Goal: Information Seeking & Learning: Compare options

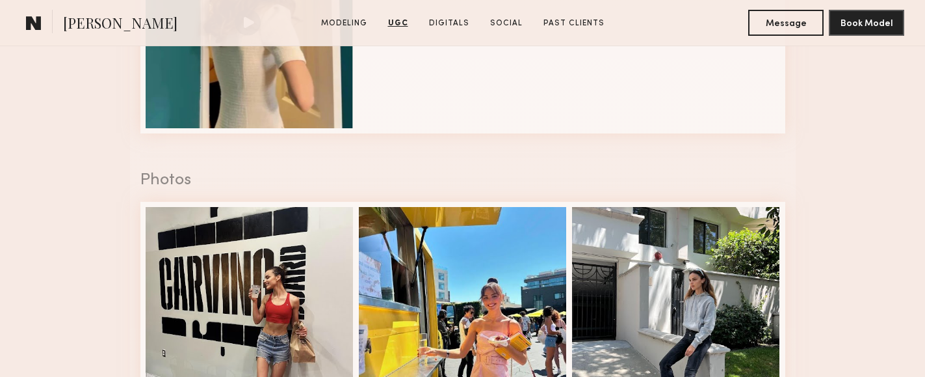
scroll to position [1574, 0]
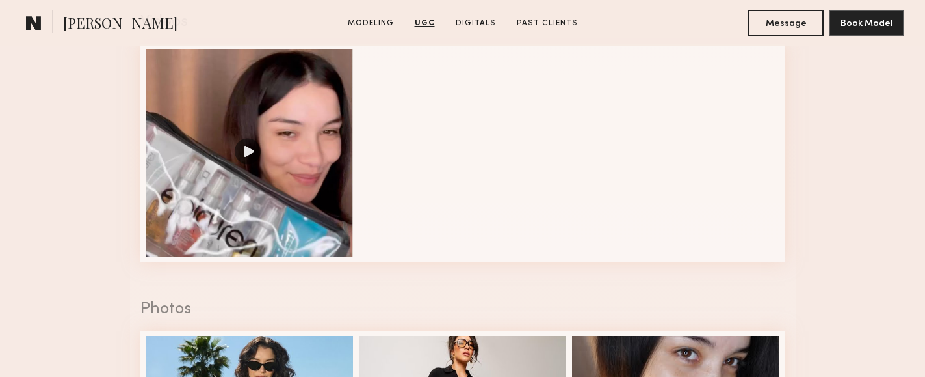
scroll to position [1392, 0]
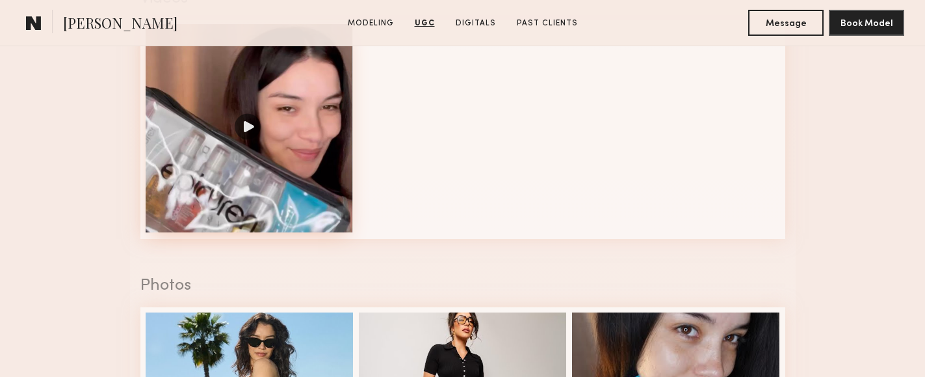
click at [277, 213] on div at bounding box center [250, 128] width 208 height 208
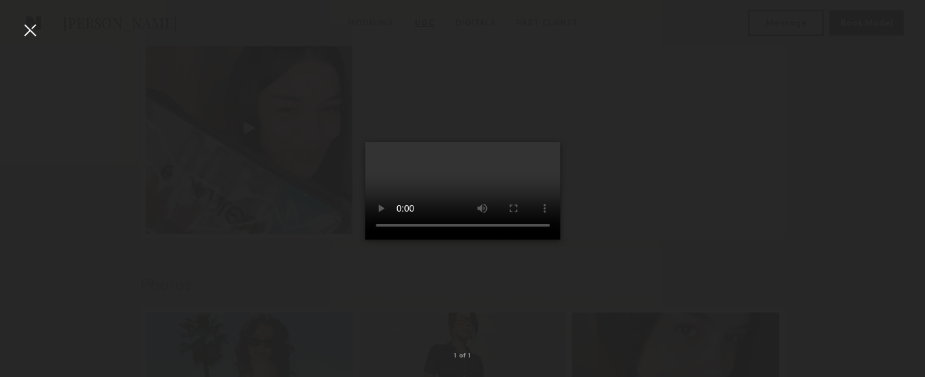
click at [319, 190] on div at bounding box center [462, 178] width 925 height 314
click at [36, 31] on div at bounding box center [30, 30] width 21 height 21
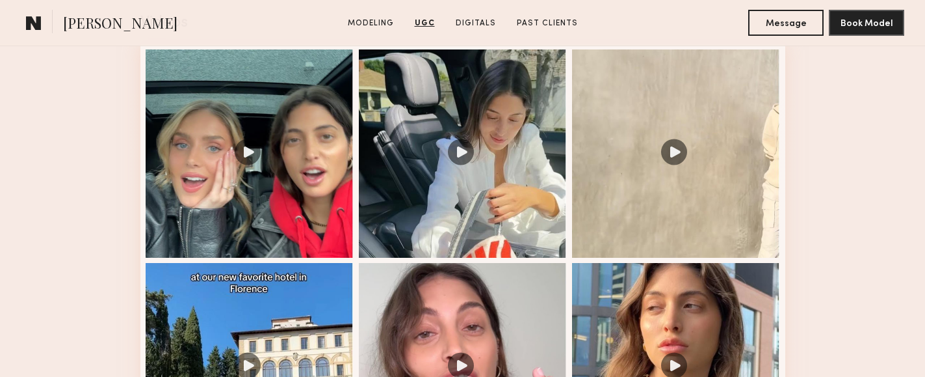
scroll to position [1329, 0]
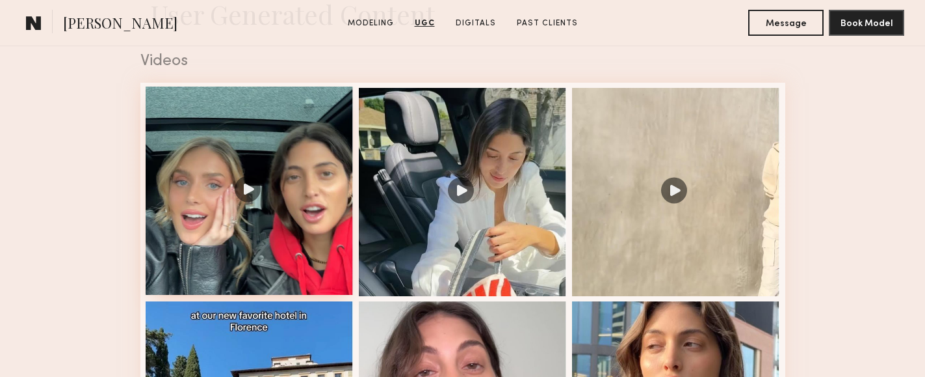
click at [261, 217] on div at bounding box center [250, 190] width 208 height 208
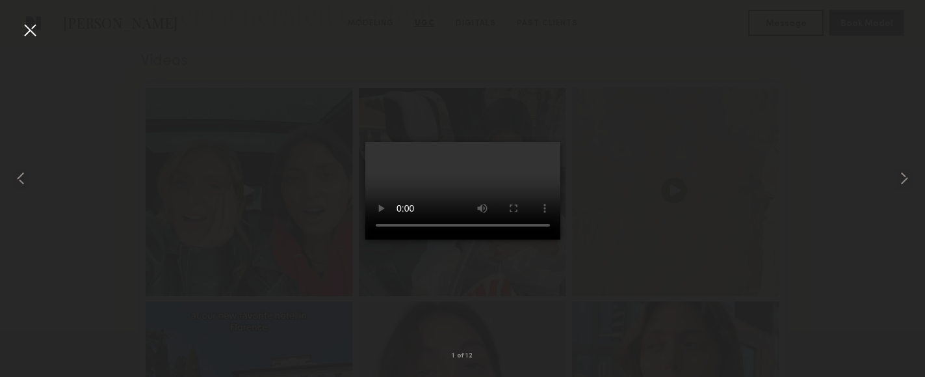
click at [600, 153] on div at bounding box center [462, 178] width 925 height 314
click at [211, 62] on div at bounding box center [462, 178] width 925 height 314
click at [25, 25] on div at bounding box center [30, 30] width 21 height 21
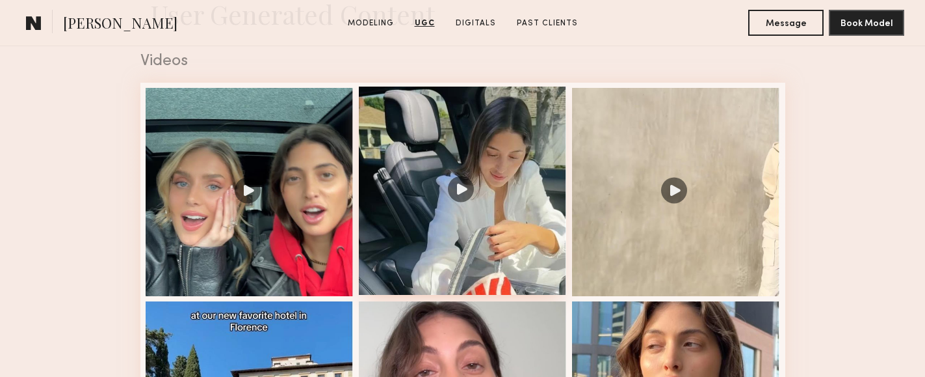
click at [454, 146] on div at bounding box center [463, 190] width 208 height 208
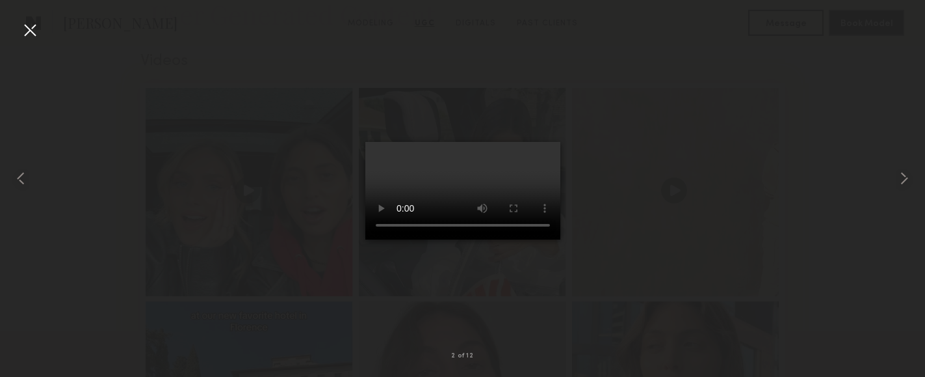
click at [36, 38] on div at bounding box center [30, 30] width 21 height 21
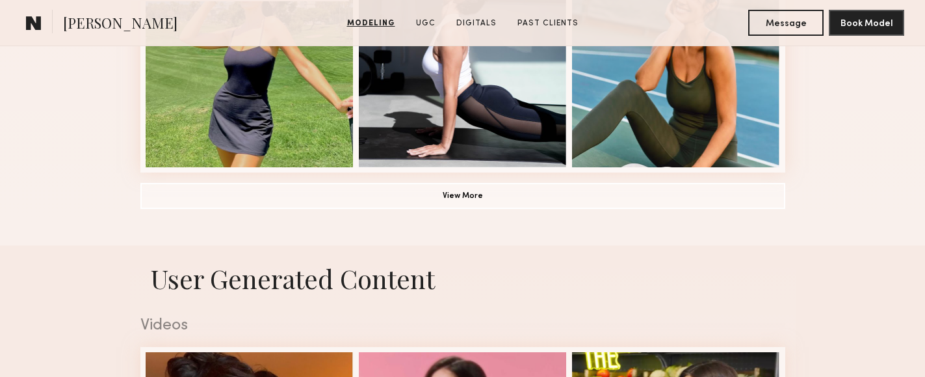
scroll to position [1323, 0]
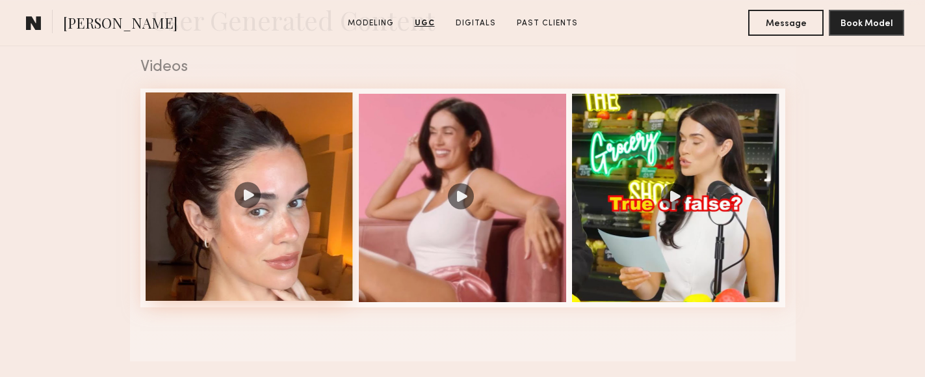
click at [303, 214] on div at bounding box center [250, 196] width 208 height 208
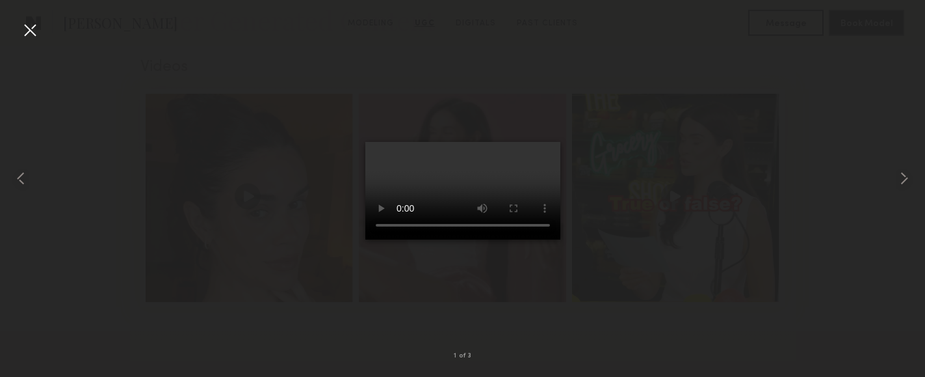
click at [624, 152] on div at bounding box center [462, 178] width 925 height 314
click at [16, 15] on nb-gallery-light "1 of 3" at bounding box center [462, 188] width 925 height 377
click at [31, 27] on div at bounding box center [30, 30] width 21 height 21
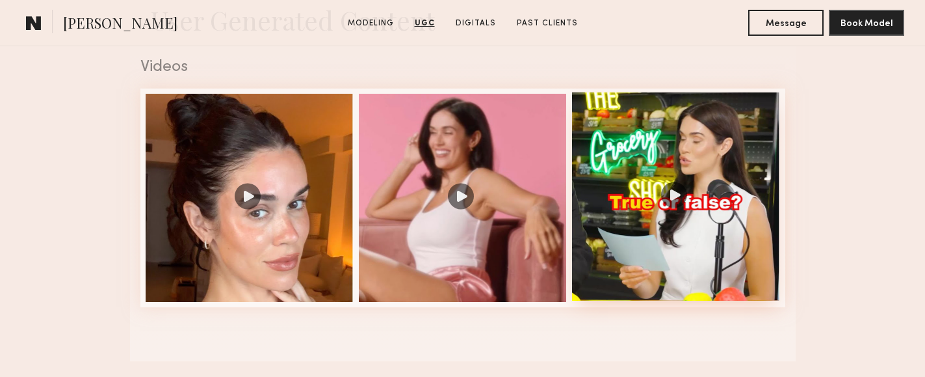
click at [647, 158] on div at bounding box center [676, 196] width 208 height 208
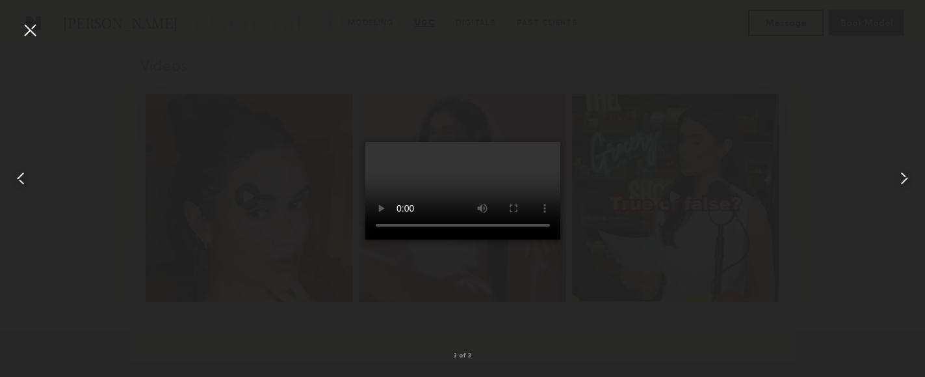
click at [20, 28] on div at bounding box center [30, 30] width 21 height 21
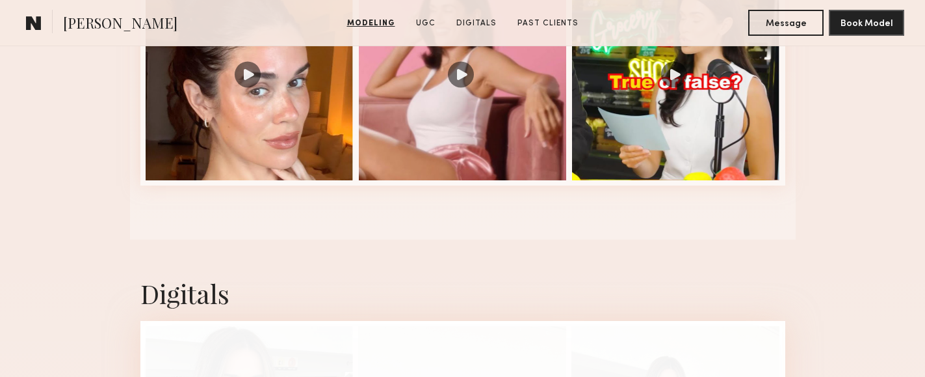
scroll to position [2080, 0]
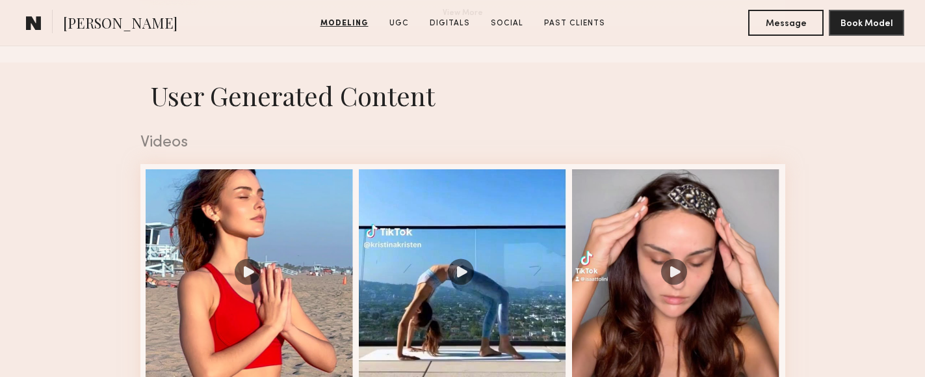
scroll to position [1257, 0]
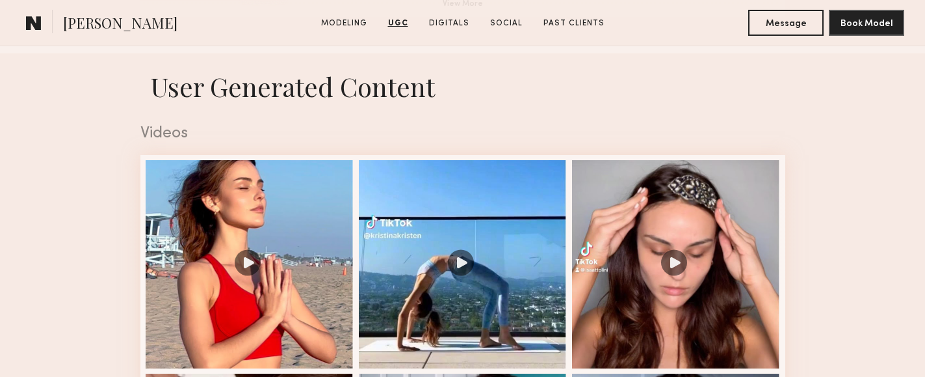
click at [309, 213] on div at bounding box center [250, 264] width 208 height 208
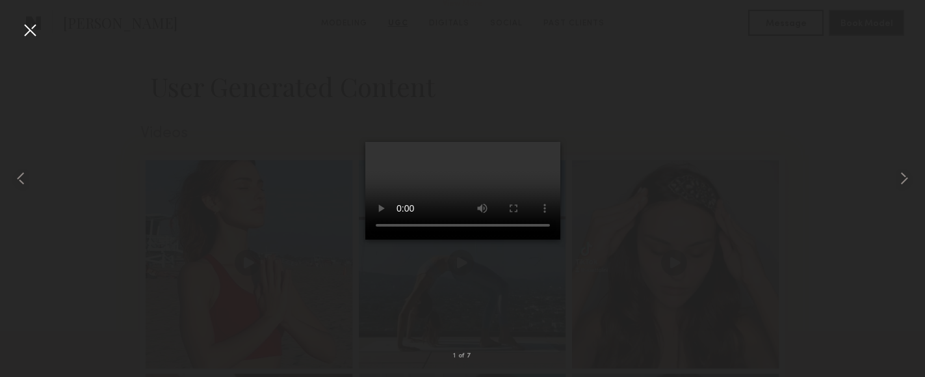
click at [575, 304] on div at bounding box center [462, 178] width 925 height 314
click at [34, 21] on div at bounding box center [30, 30] width 21 height 21
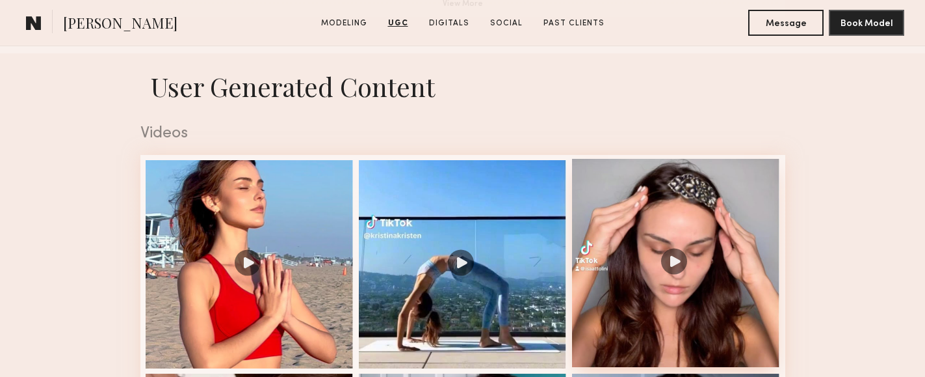
click at [652, 209] on div at bounding box center [676, 263] width 208 height 208
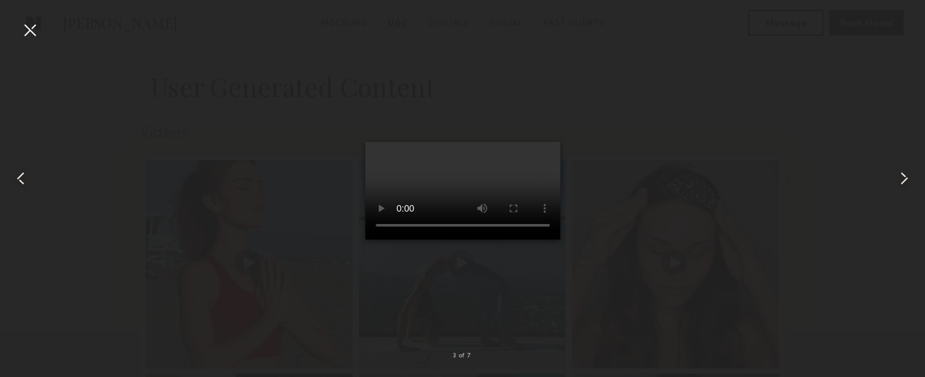
click at [624, 168] on div at bounding box center [462, 178] width 925 height 314
click at [26, 34] on div at bounding box center [30, 30] width 21 height 21
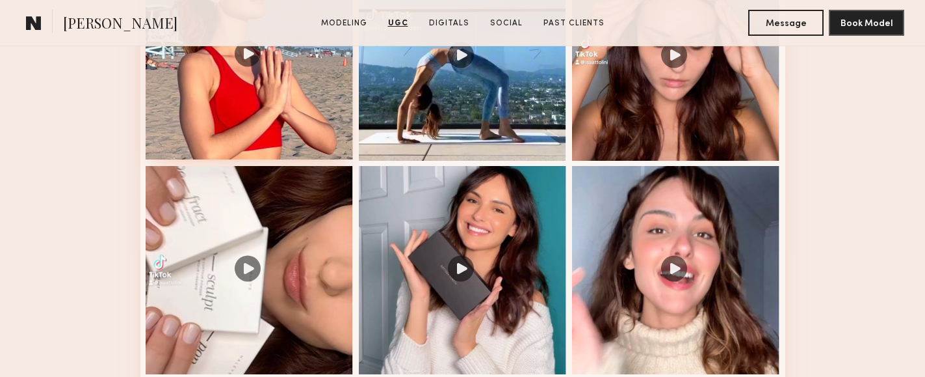
scroll to position [1588, 0]
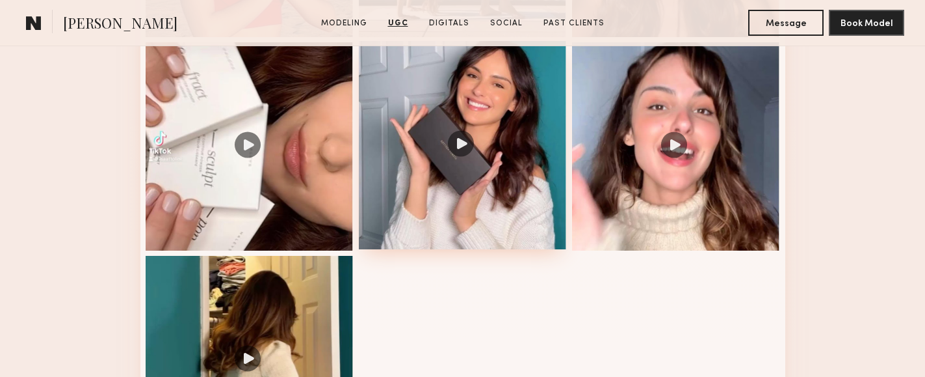
click at [498, 166] on div at bounding box center [463, 145] width 208 height 208
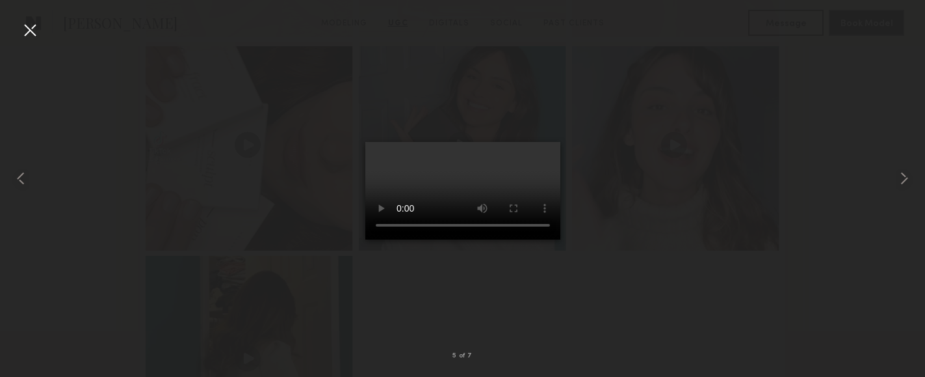
click at [605, 274] on div at bounding box center [462, 178] width 925 height 314
click at [28, 32] on div at bounding box center [30, 30] width 21 height 21
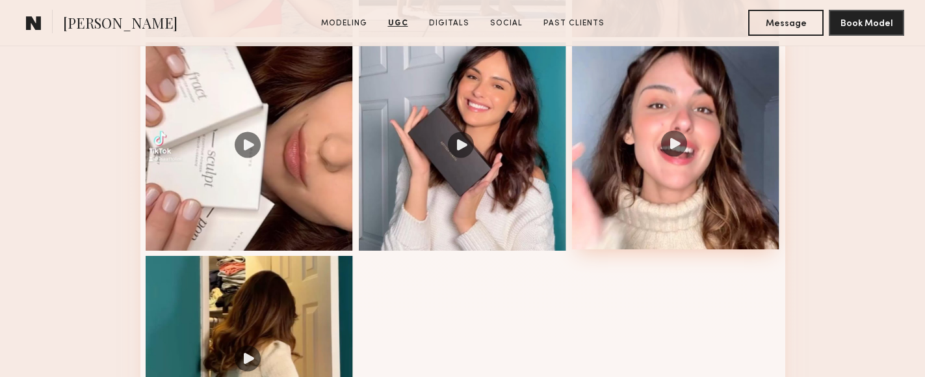
click at [646, 201] on div at bounding box center [676, 145] width 208 height 208
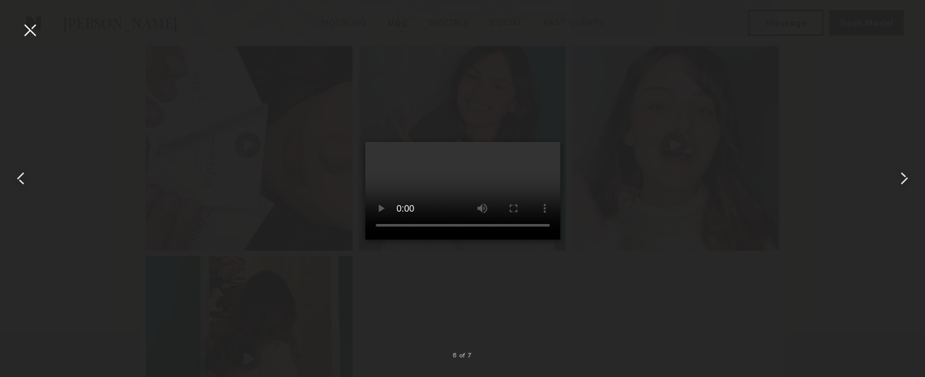
click at [235, 208] on div at bounding box center [462, 178] width 925 height 314
click at [31, 39] on div at bounding box center [30, 30] width 21 height 21
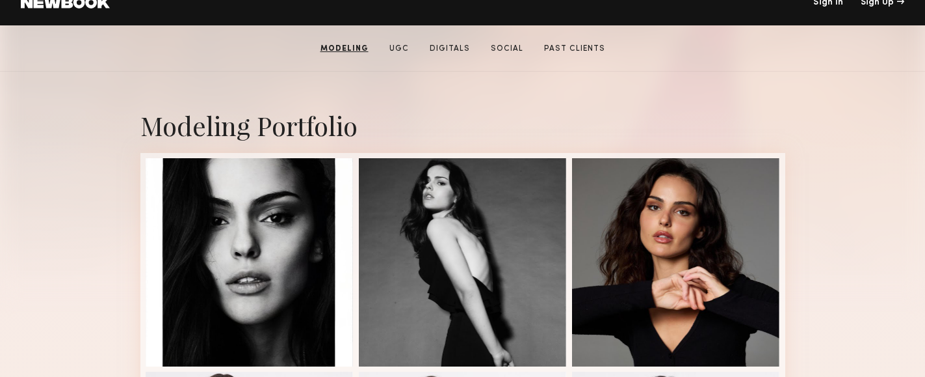
scroll to position [0, 0]
